Goal: Task Accomplishment & Management: Use online tool/utility

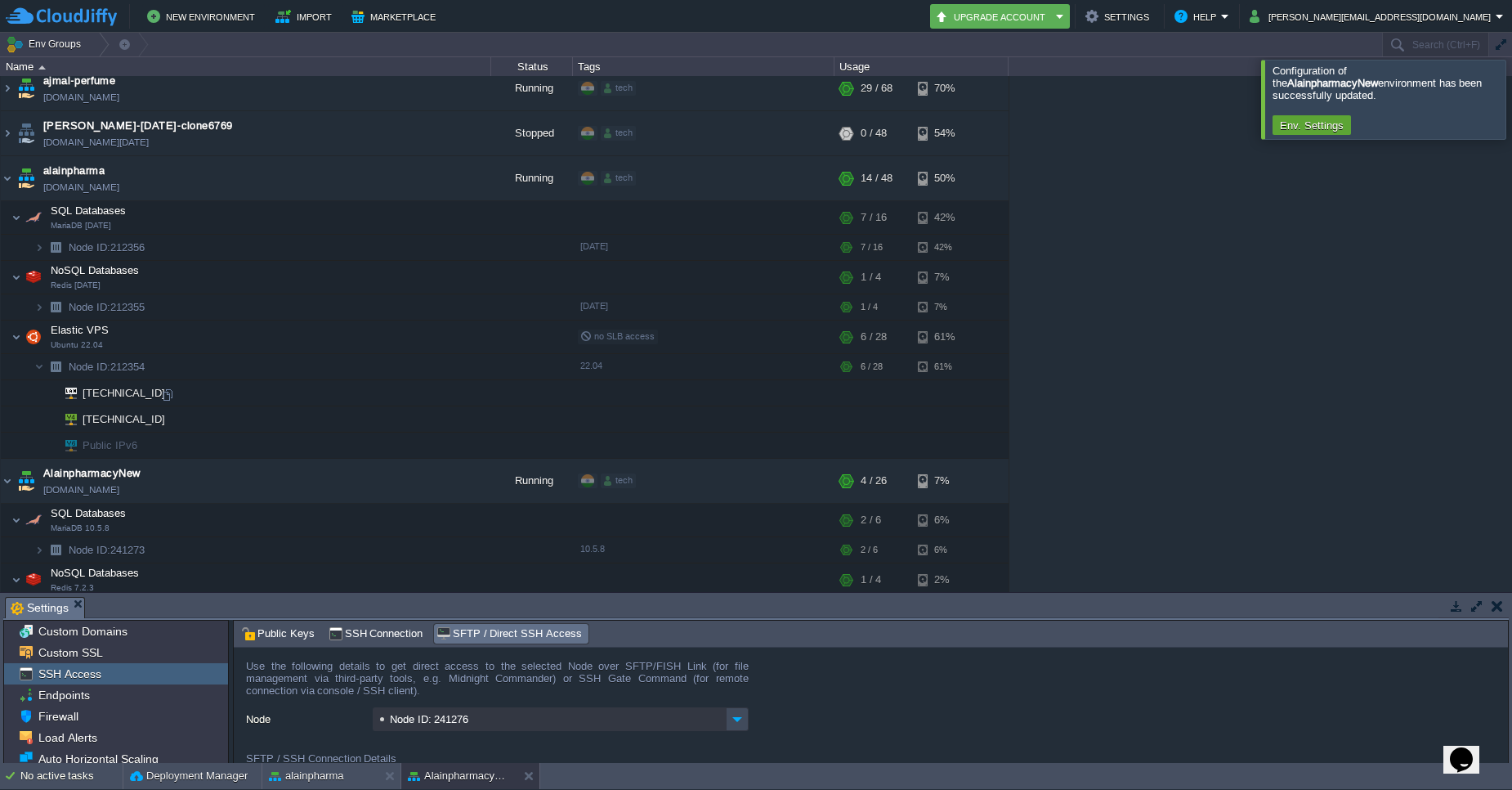
scroll to position [98, 0]
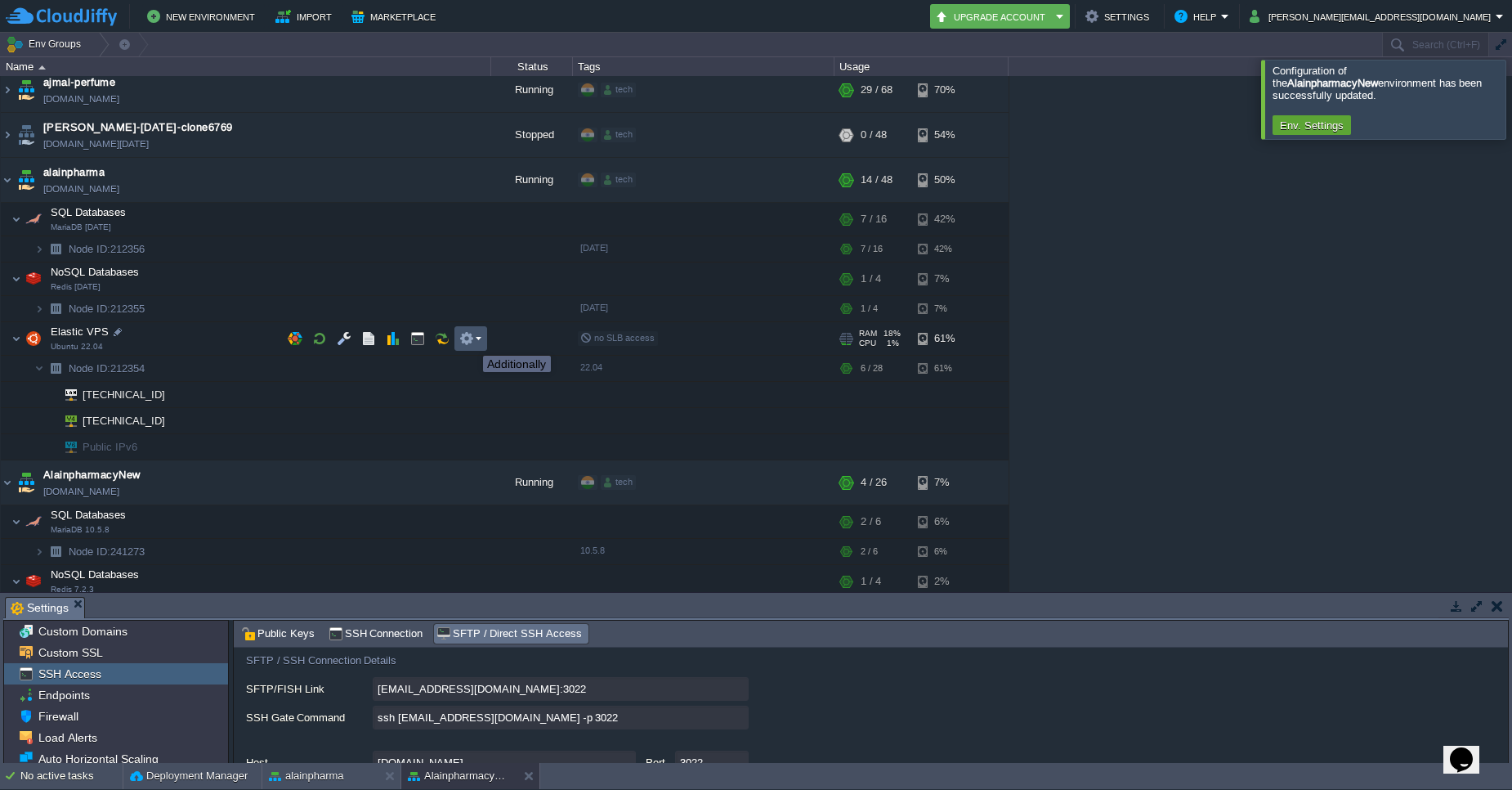
click at [471, 341] on button "button" at bounding box center [467, 338] width 15 height 15
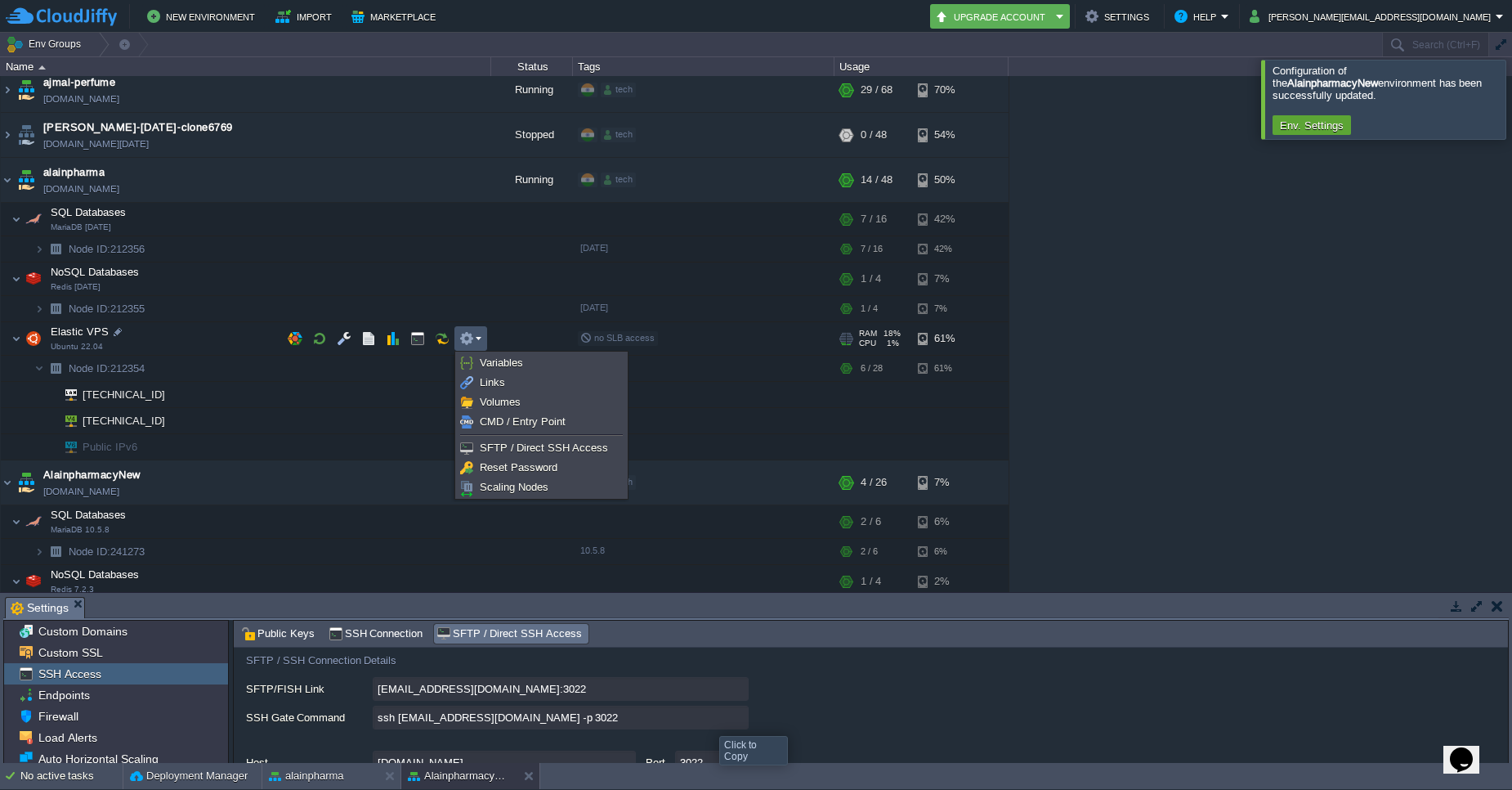
click at [735, 718] on input "ssh [EMAIL_ADDRESS][DOMAIN_NAME] -p 3022" at bounding box center [560, 717] width 376 height 24
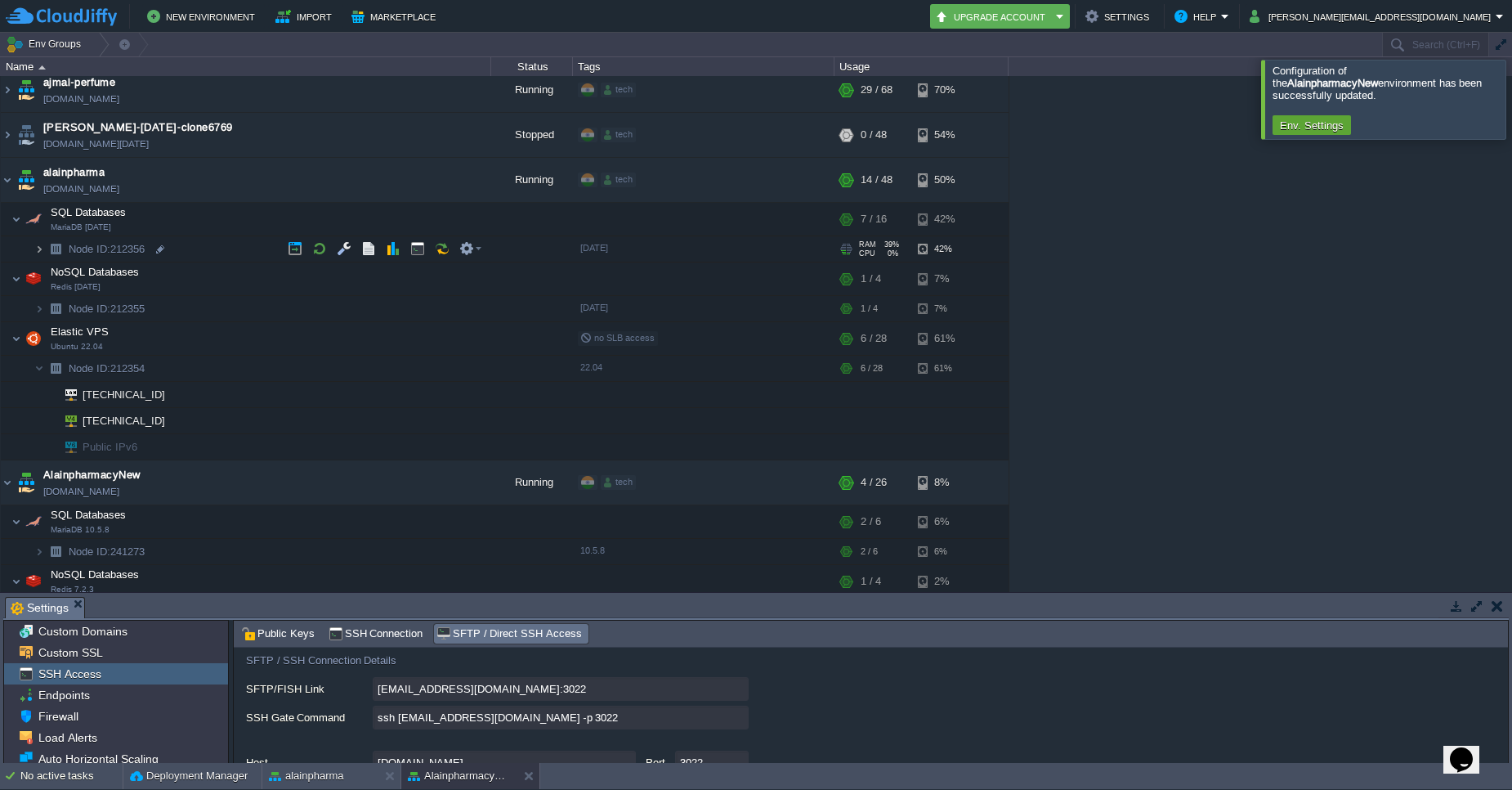
click at [34, 245] on img at bounding box center [39, 249] width 10 height 25
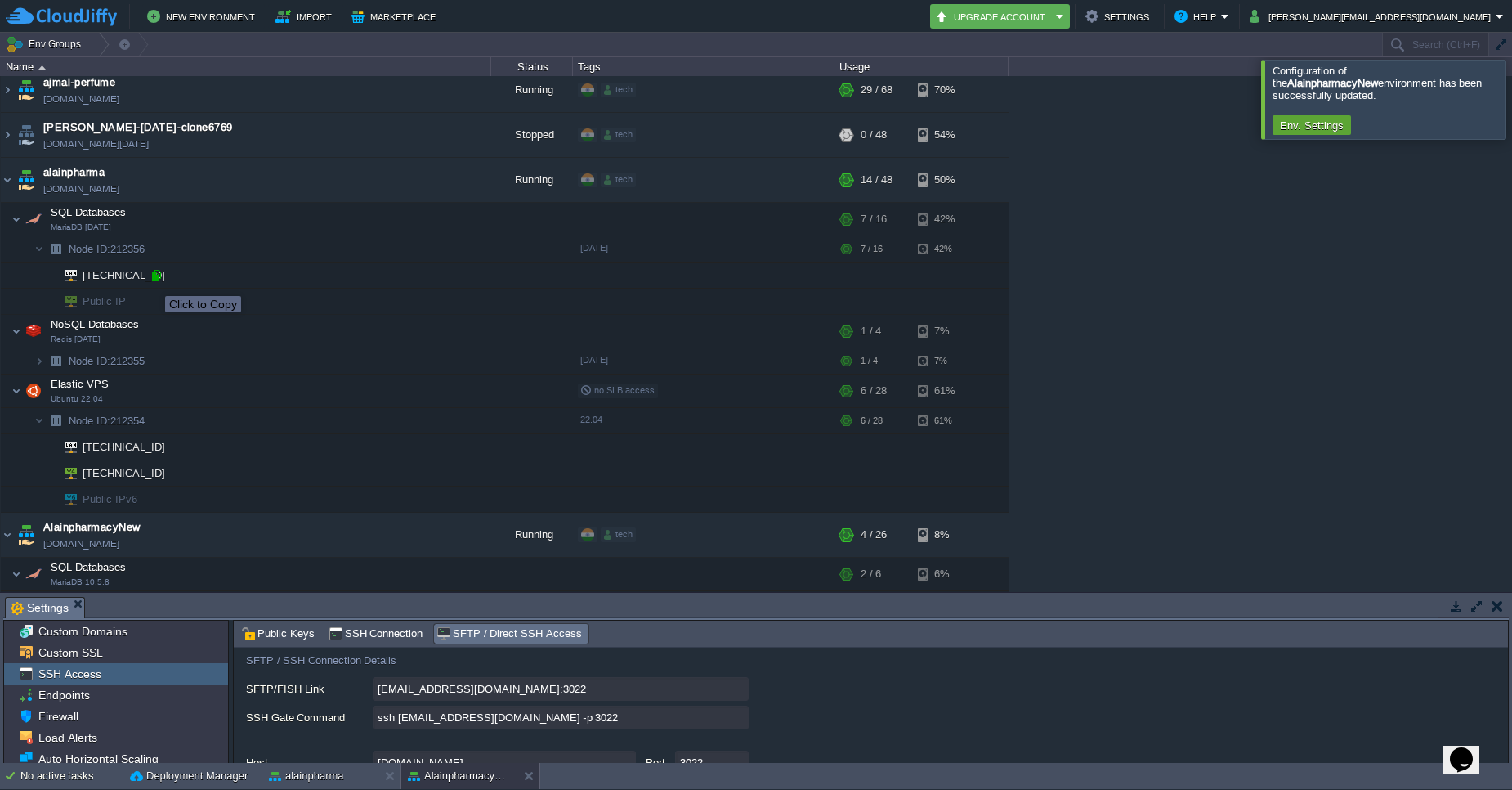
click at [153, 281] on div at bounding box center [156, 275] width 15 height 15
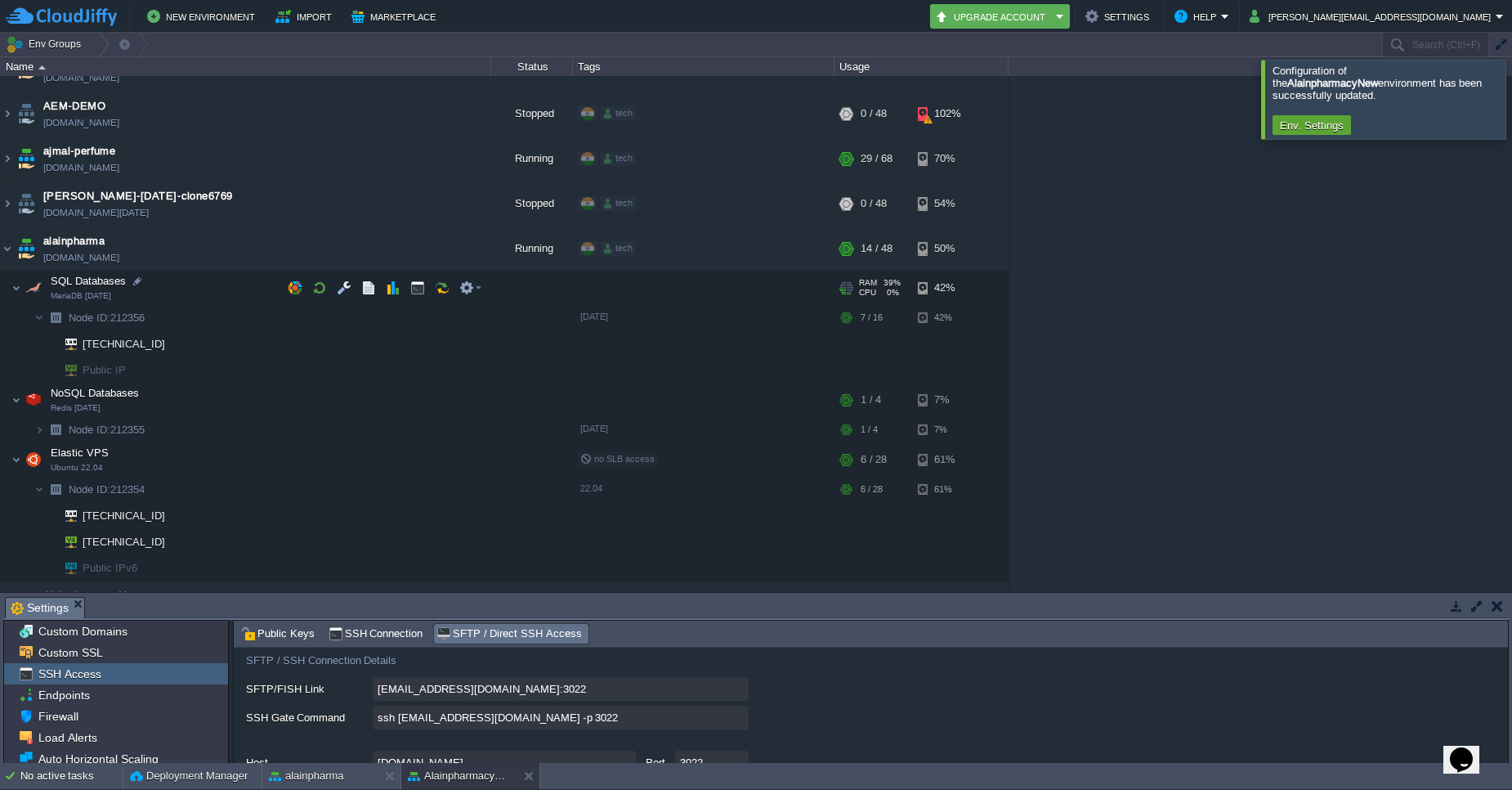
scroll to position [0, 0]
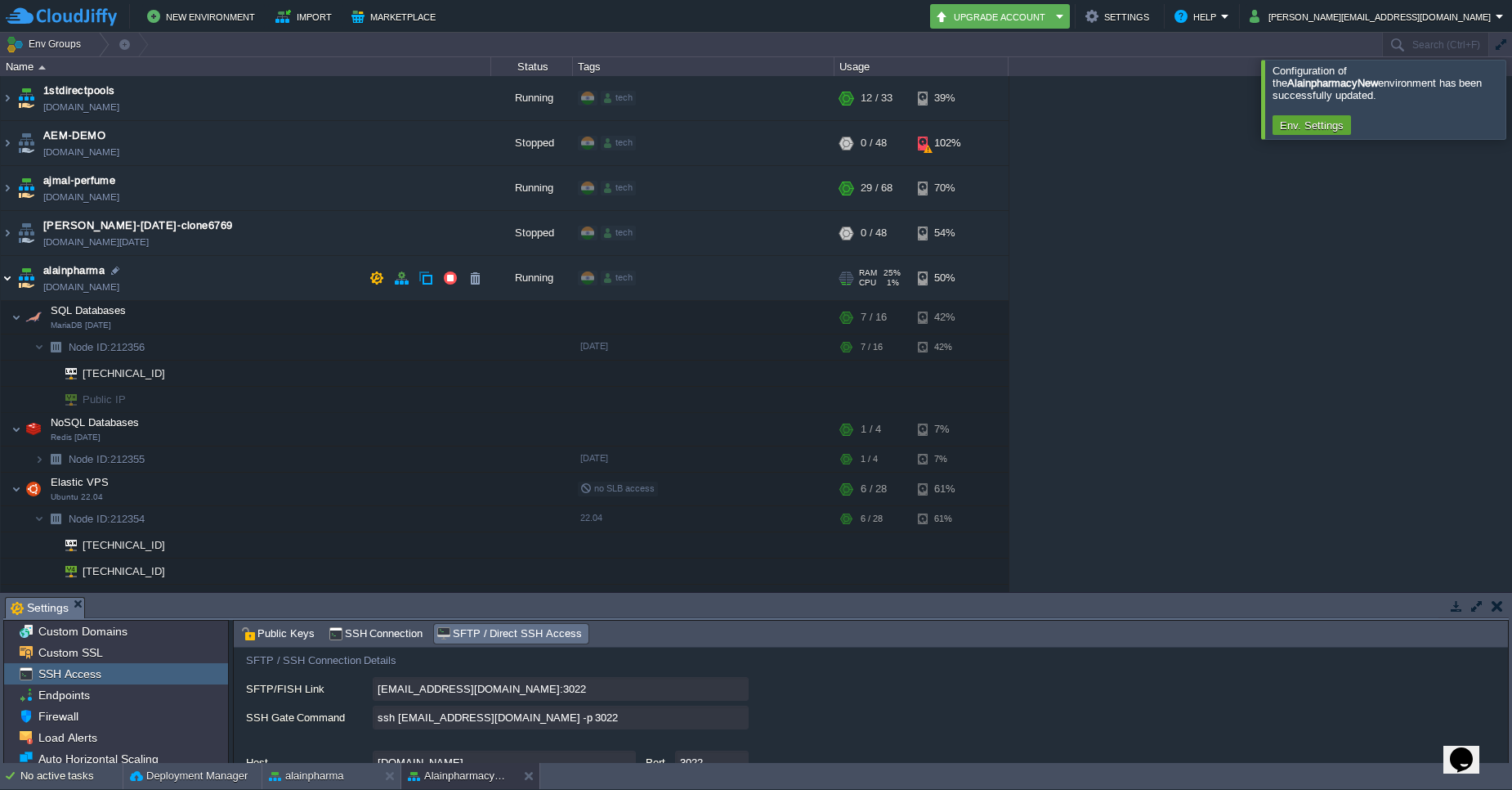
click at [10, 278] on img at bounding box center [7, 278] width 13 height 44
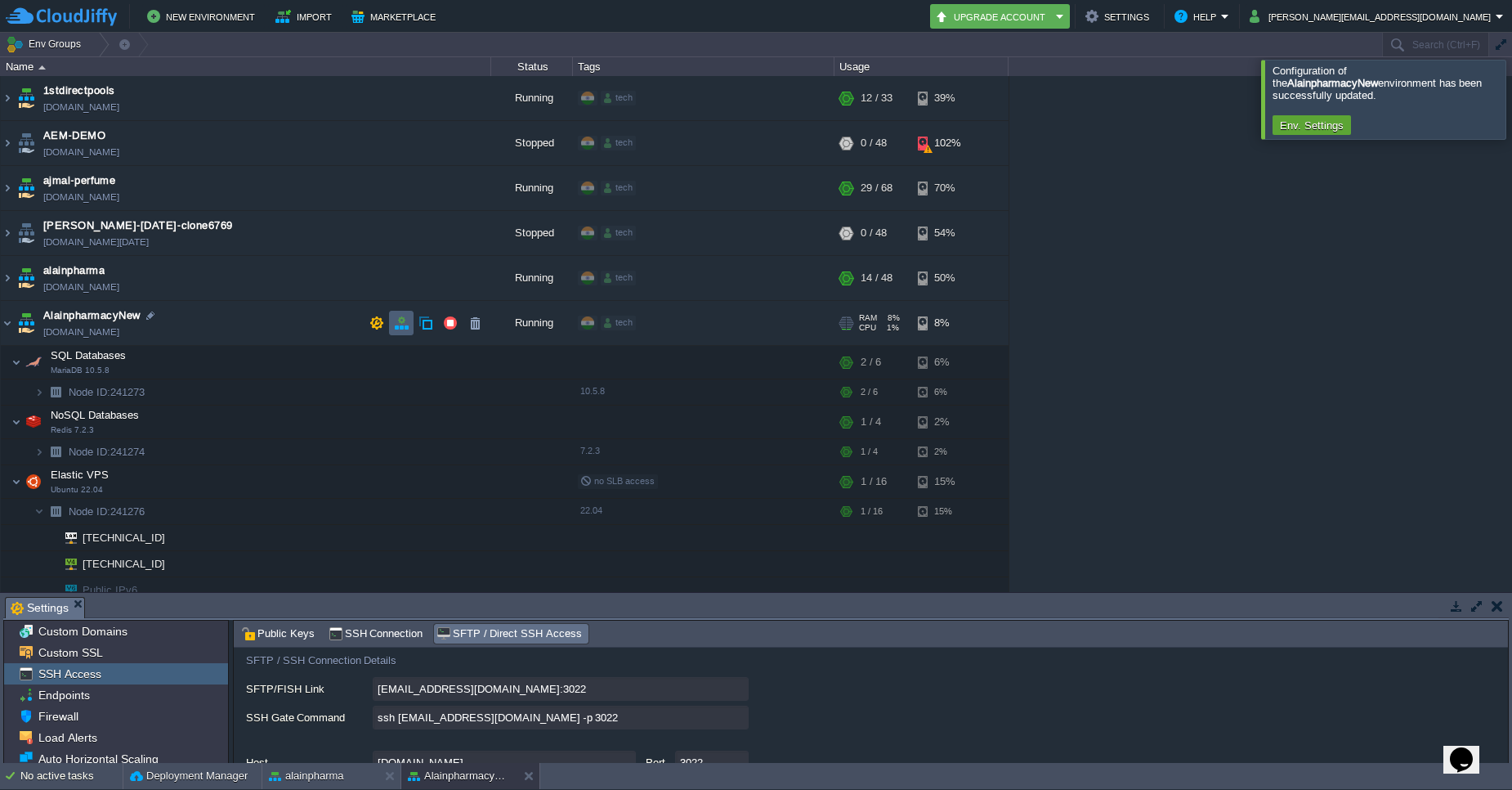
scroll to position [98, 0]
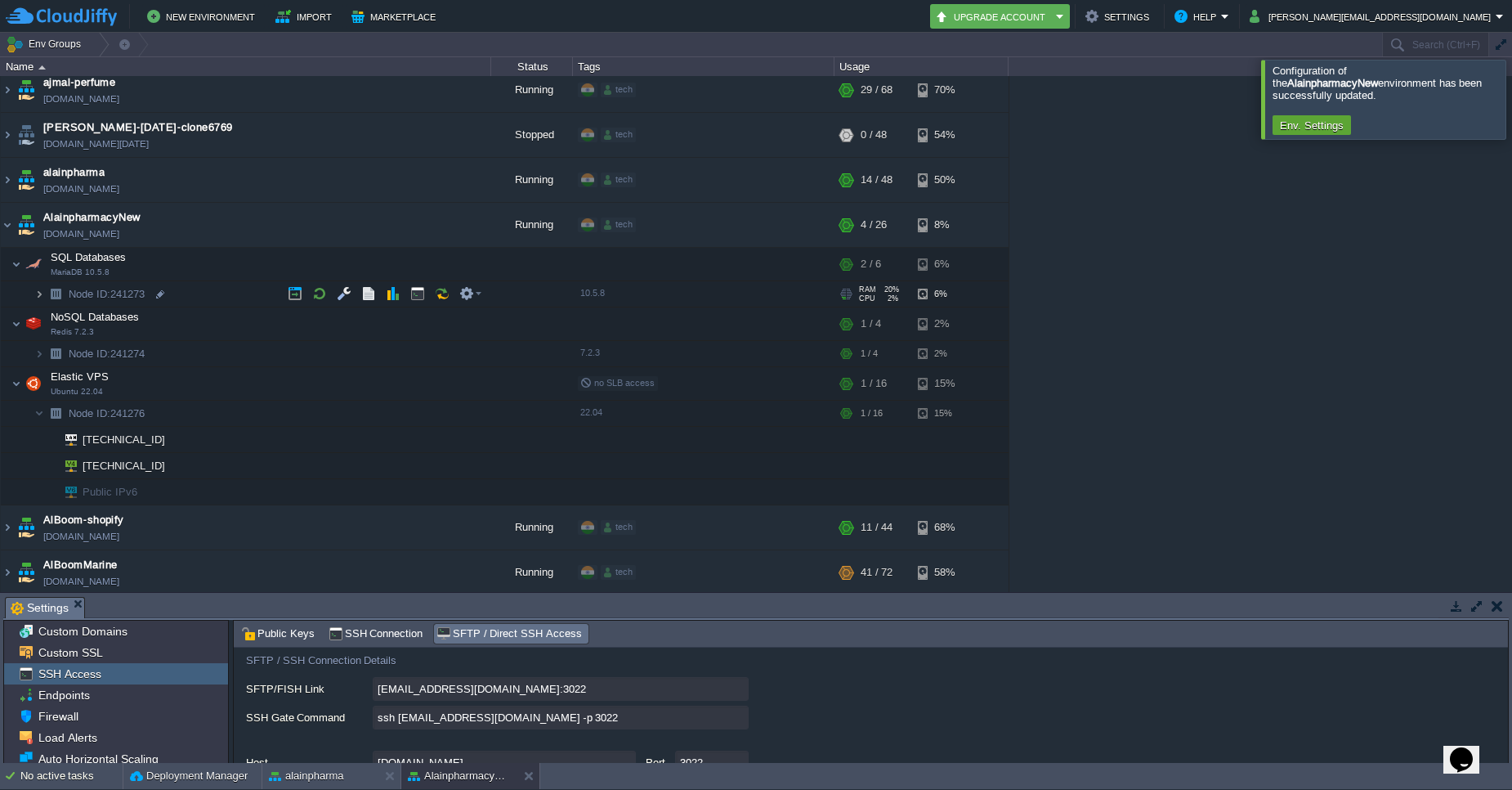
click at [39, 295] on img at bounding box center [39, 293] width 10 height 25
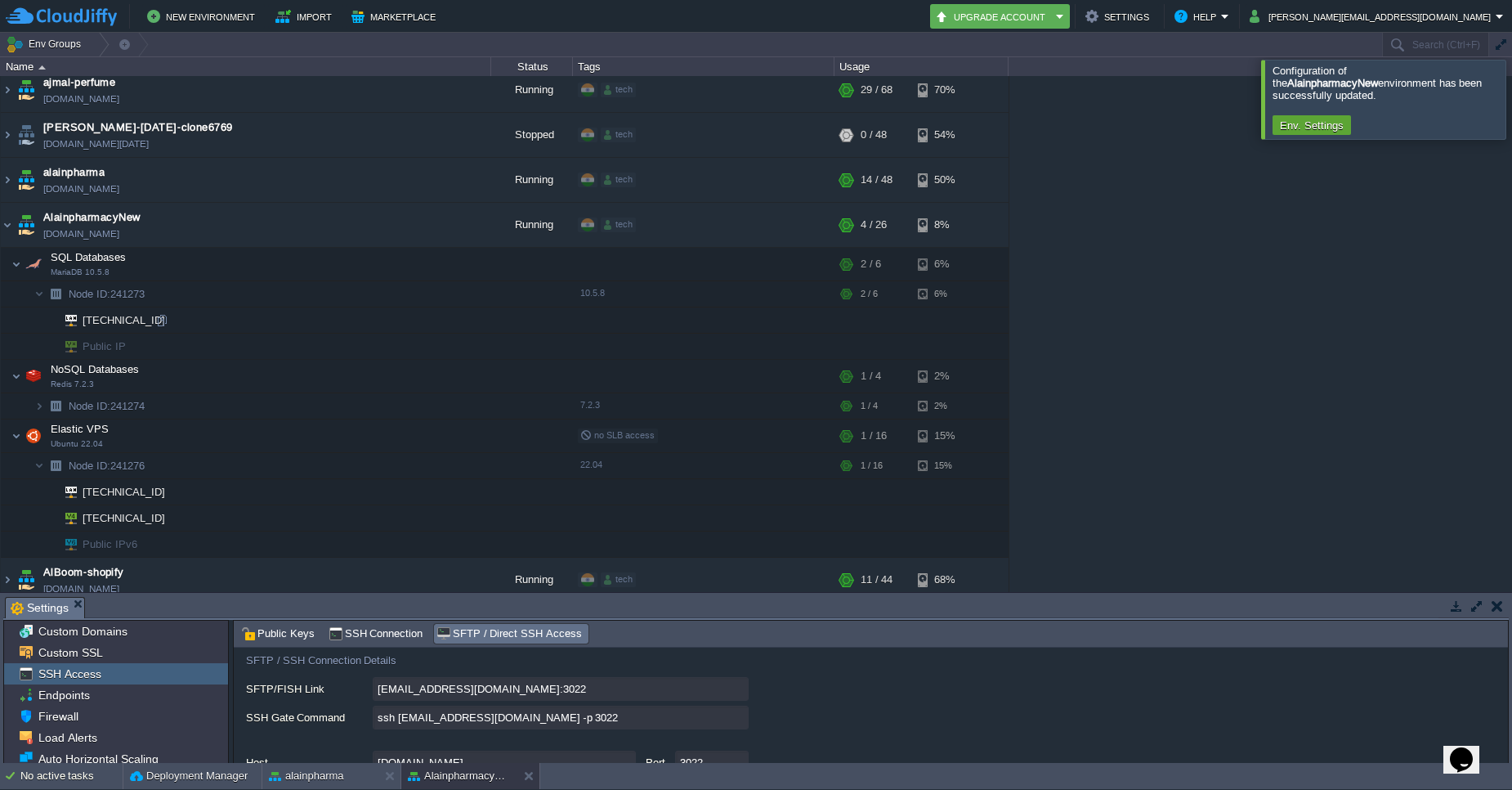
click at [165, 328] on td "[TECHNICAL_ID]" at bounding box center [246, 321] width 490 height 26
click at [162, 318] on div at bounding box center [161, 321] width 15 height 15
type input "[TECHNICAL_ID]"
click at [7, 179] on img at bounding box center [7, 180] width 13 height 44
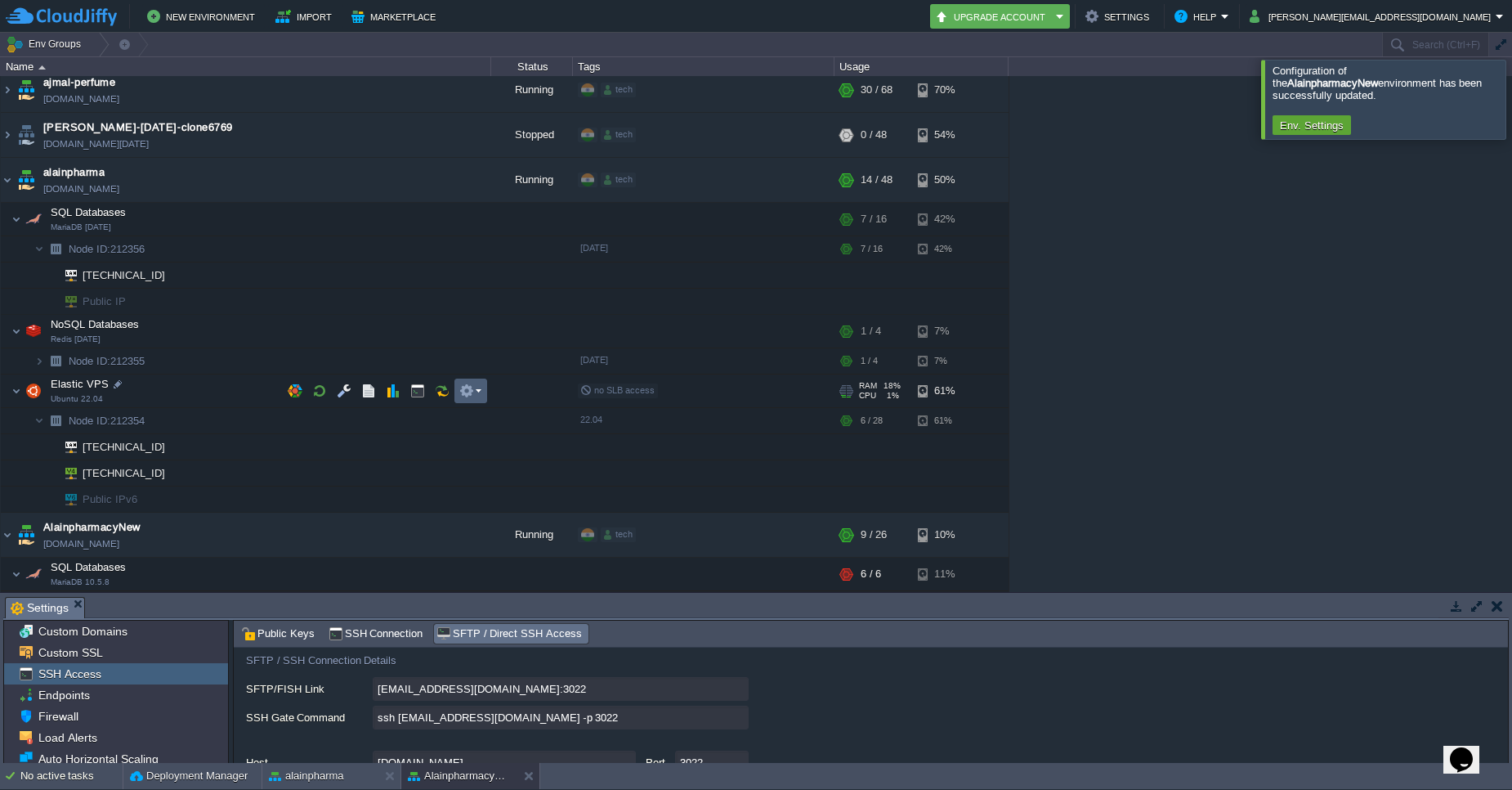
click at [475, 389] on em at bounding box center [470, 391] width 22 height 15
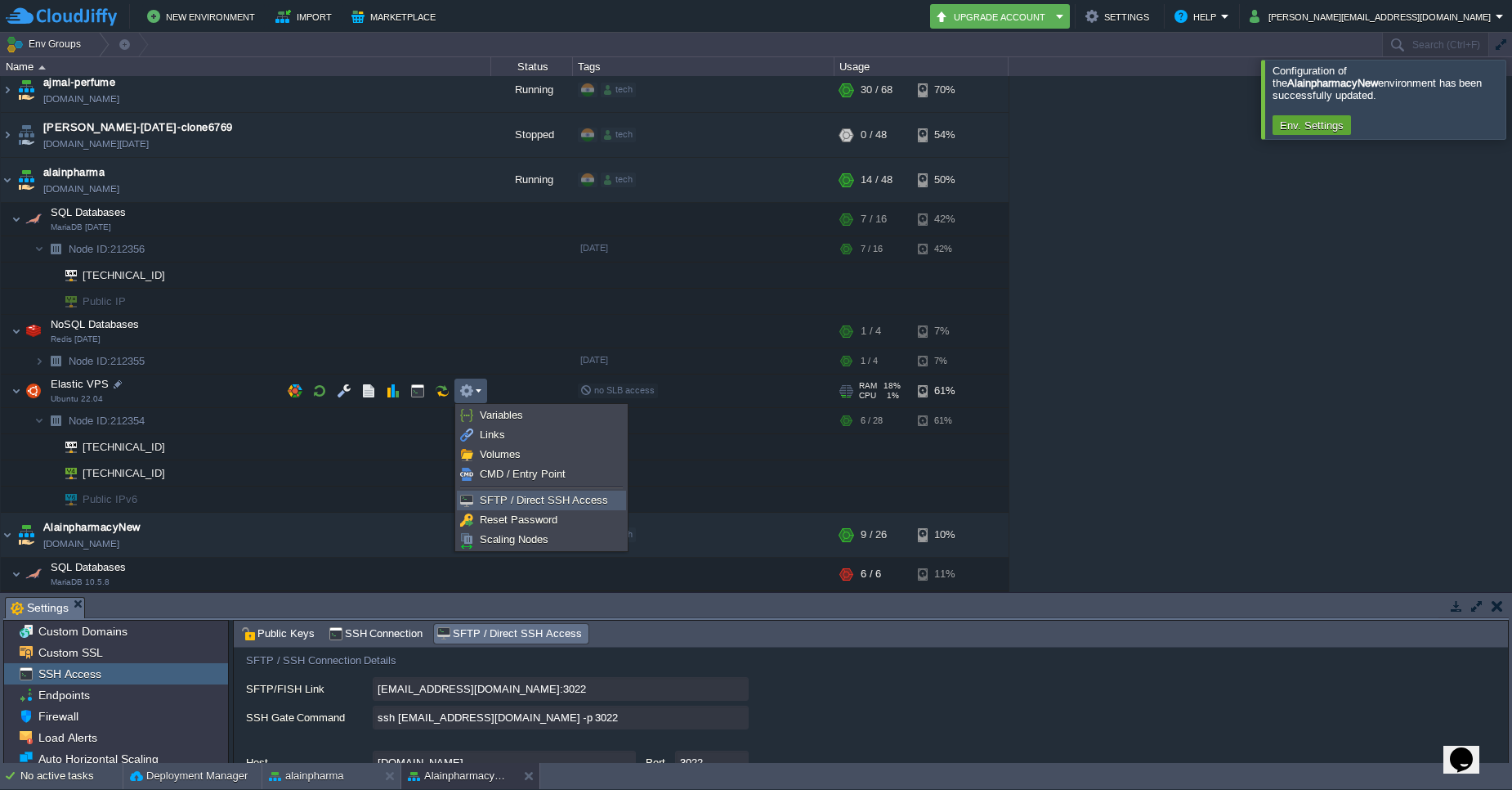
click at [487, 501] on span "SFTP / Direct SSH Access" at bounding box center [544, 500] width 129 height 12
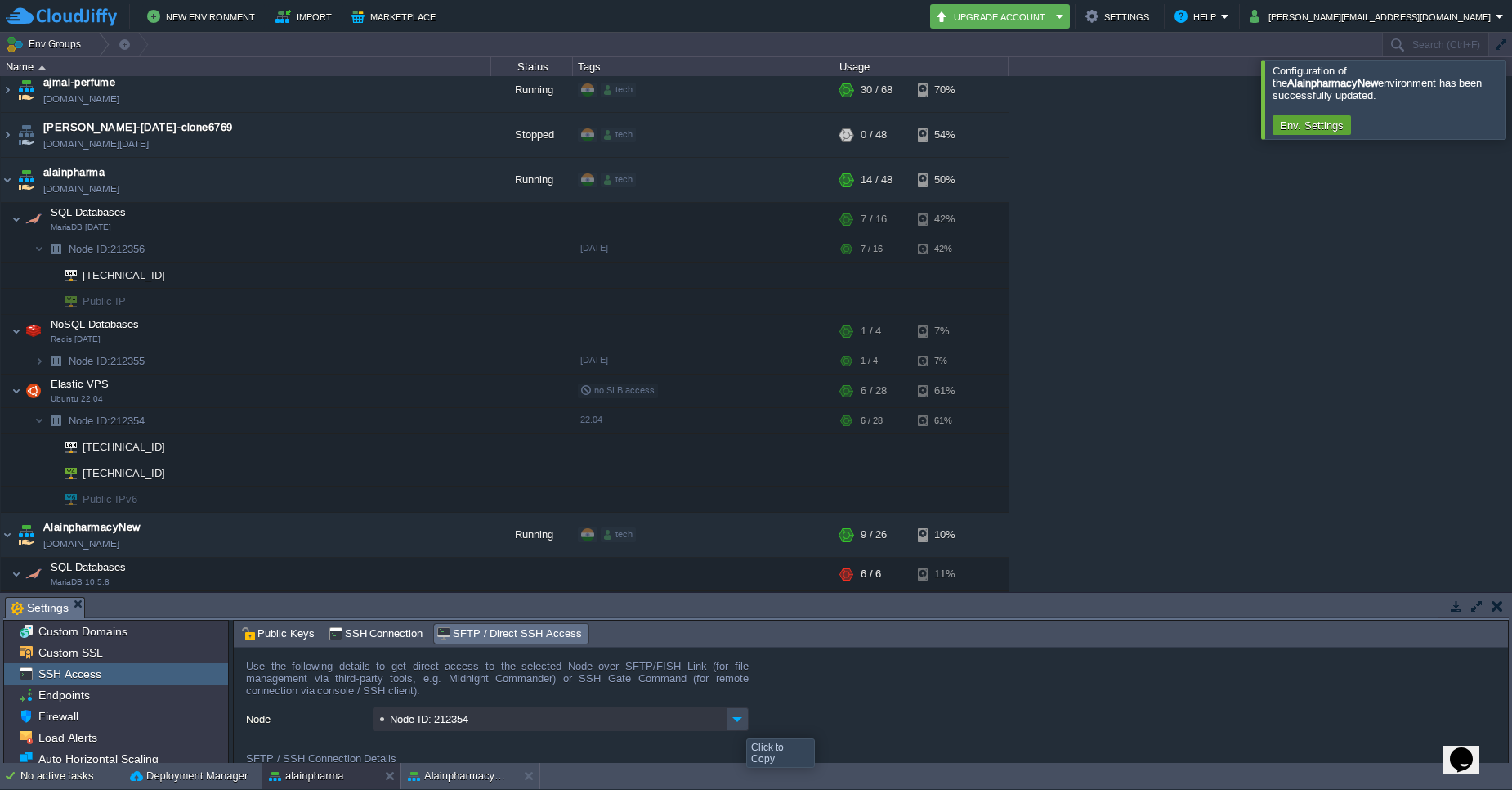
type textarea "ssh [EMAIL_ADDRESS][DOMAIN_NAME] -p 3022"
